Goal: Task Accomplishment & Management: Use online tool/utility

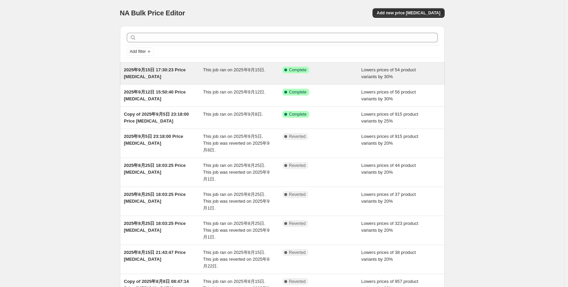
click at [265, 72] on span "This job ran on 2025年9月15日." at bounding box center [234, 69] width 63 height 5
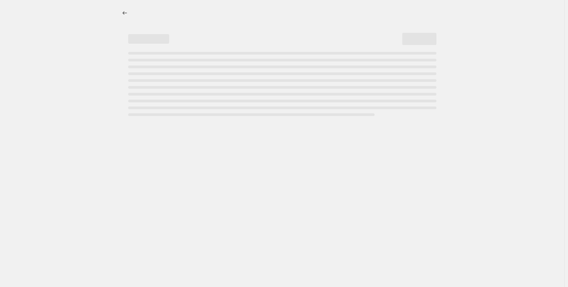
select select "percentage"
select select "no_change"
select select "collection"
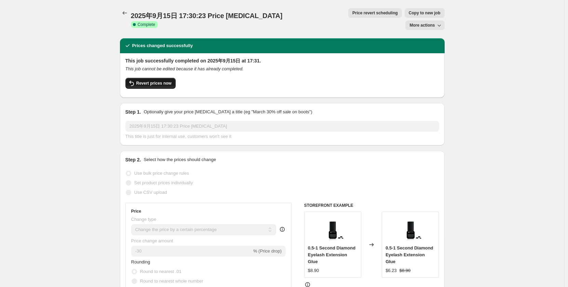
click at [159, 81] on span "Revert prices now" at bounding box center [153, 83] width 35 height 5
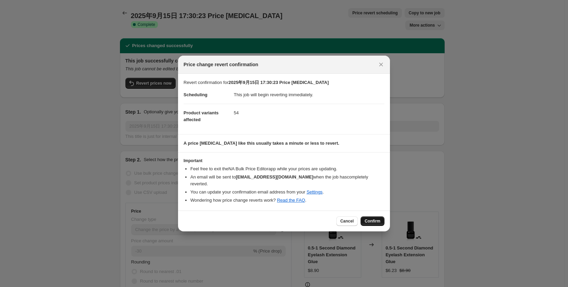
click at [374, 219] on span "Confirm" at bounding box center [373, 221] width 16 height 5
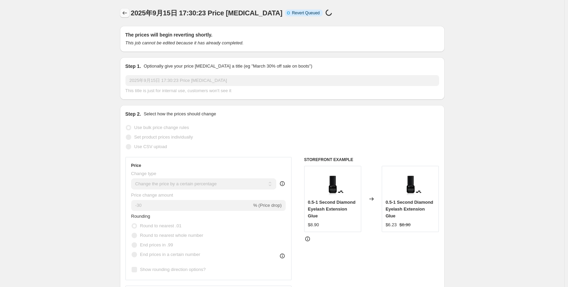
click at [126, 12] on icon "Price change jobs" at bounding box center [124, 13] width 7 height 7
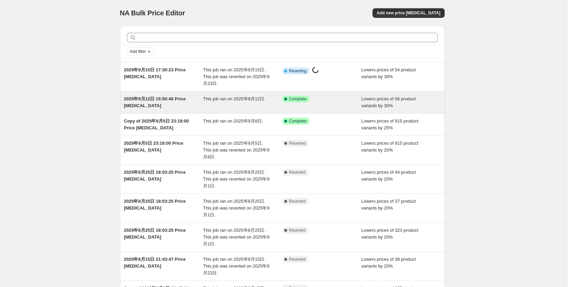
click at [183, 102] on div "2025年9月12日 15:50:40 Price [MEDICAL_DATA]" at bounding box center [163, 103] width 79 height 14
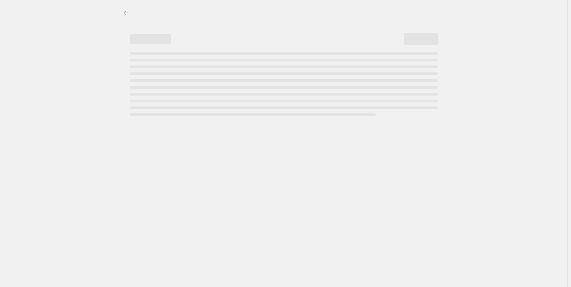
select select "percentage"
select select "no_change"
select select "collection"
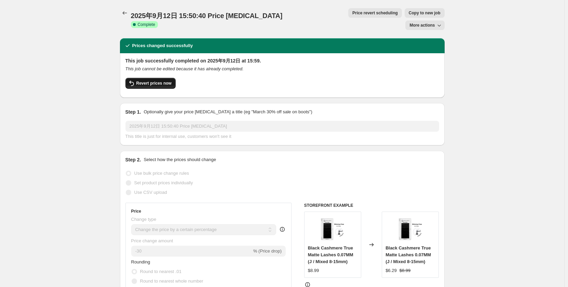
click at [169, 81] on span "Revert prices now" at bounding box center [153, 83] width 35 height 5
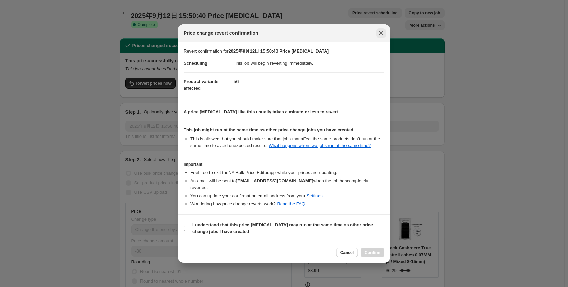
click at [382, 35] on icon "Close" at bounding box center [381, 33] width 7 height 7
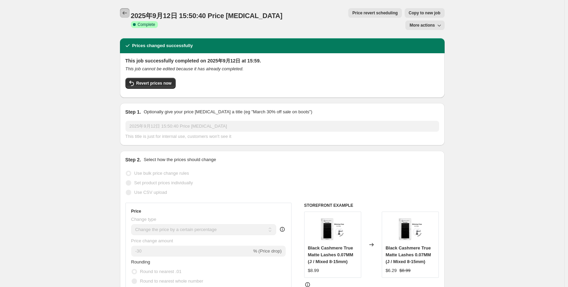
click at [126, 13] on icon "Price change jobs" at bounding box center [124, 13] width 7 height 7
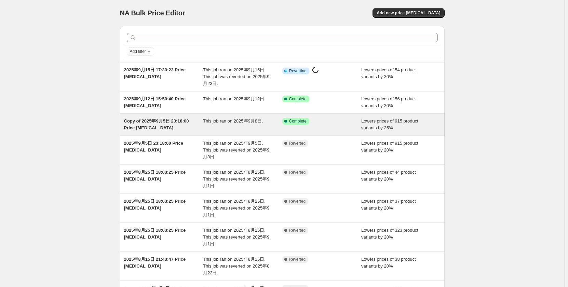
click at [166, 121] on span "Copy of 2025年9月5日 23:18:00 Price [MEDICAL_DATA]" at bounding box center [156, 125] width 65 height 12
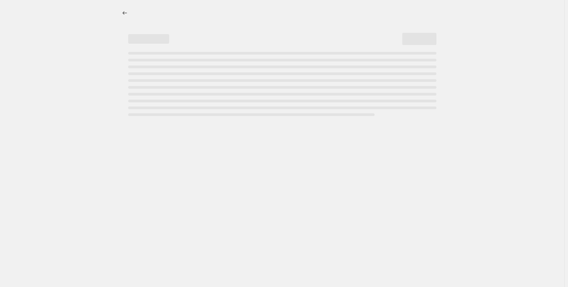
select select "percentage"
select select "no_change"
select select "collection"
select select "not_equal"
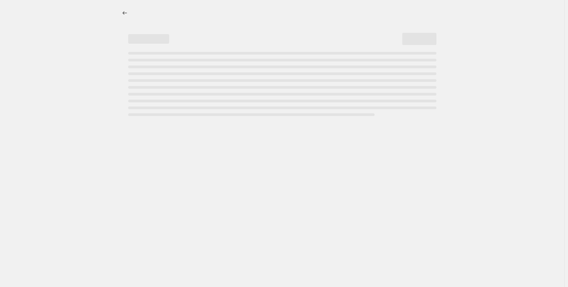
select select "collection"
select select "not_equal"
select select "collection"
select select "not_equal"
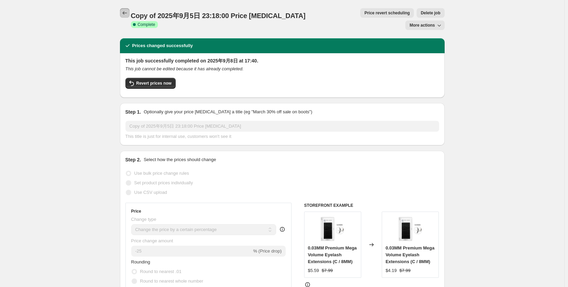
click at [125, 11] on icon "Price change jobs" at bounding box center [124, 13] width 7 height 7
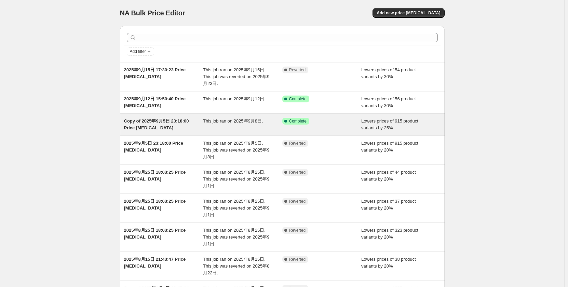
click at [229, 125] on div "This job ran on 2025年9月8日." at bounding box center [242, 125] width 79 height 14
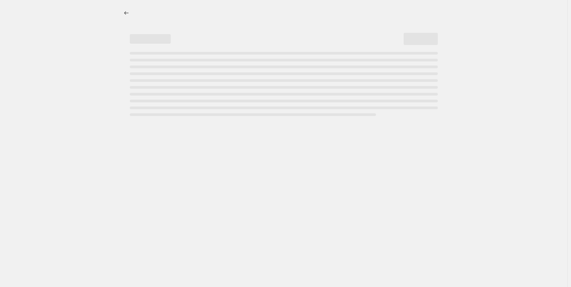
select select "percentage"
select select "no_change"
select select "collection"
select select "not_equal"
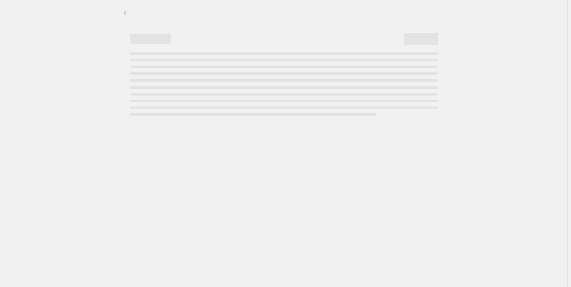
select select "collection"
select select "not_equal"
select select "collection"
select select "not_equal"
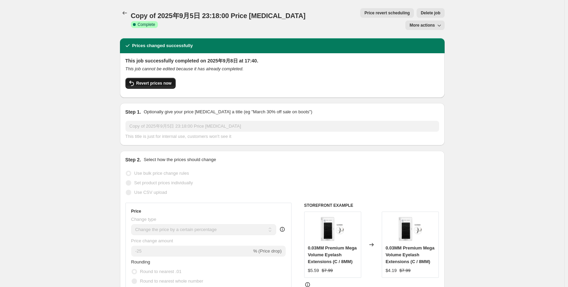
click at [154, 81] on span "Revert prices now" at bounding box center [153, 83] width 35 height 5
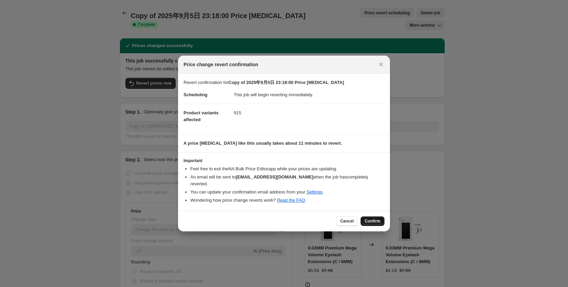
click at [376, 219] on span "Confirm" at bounding box center [373, 221] width 16 height 5
